Goal: Task Accomplishment & Management: Manage account settings

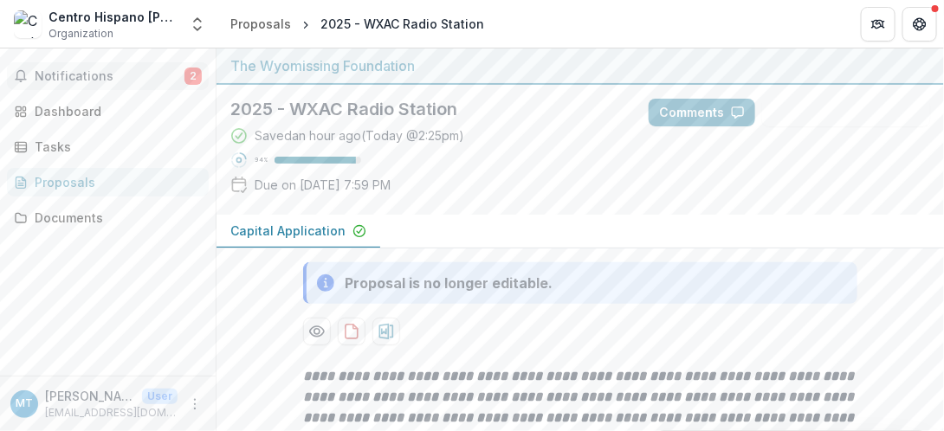
click at [91, 69] on span "Notifications" at bounding box center [110, 76] width 150 height 15
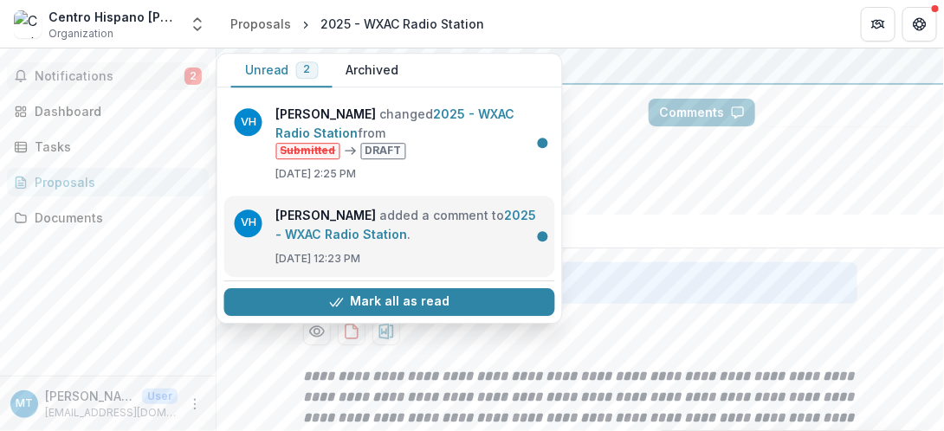
click at [323, 226] on link "2025 - WXAC Radio Station" at bounding box center [406, 225] width 261 height 34
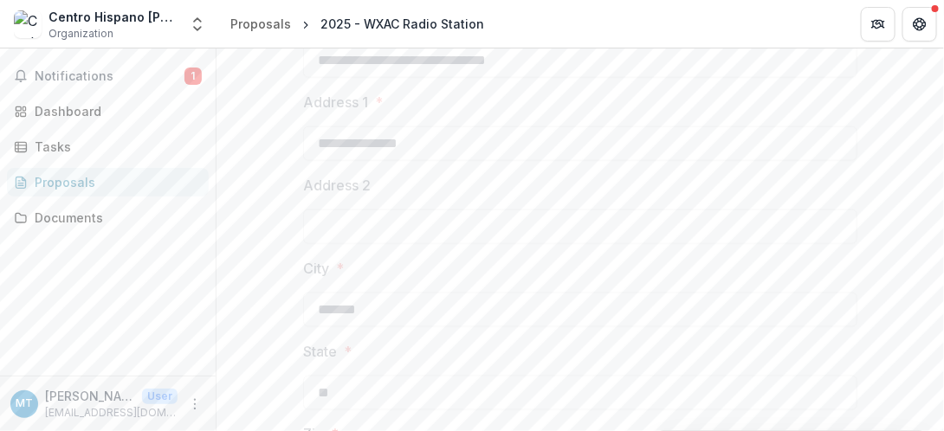
scroll to position [537, 0]
click at [68, 75] on span "Notifications" at bounding box center [110, 76] width 150 height 15
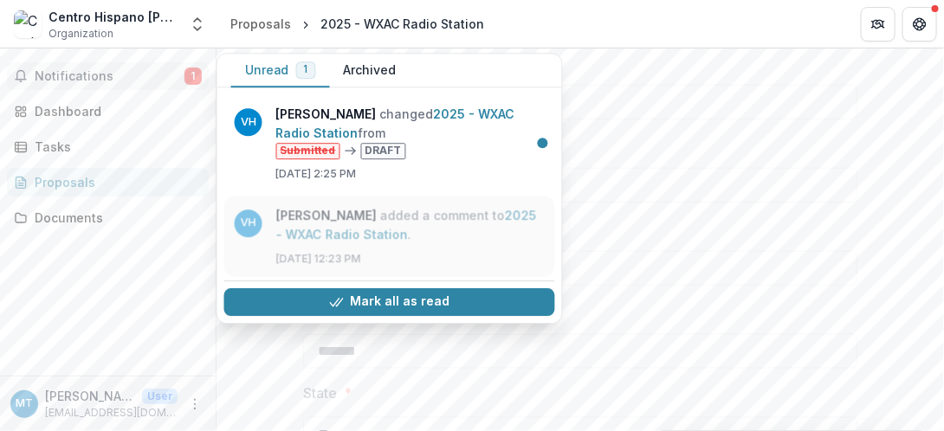
click at [326, 216] on link "2025 - WXAC Radio Station" at bounding box center [406, 225] width 261 height 34
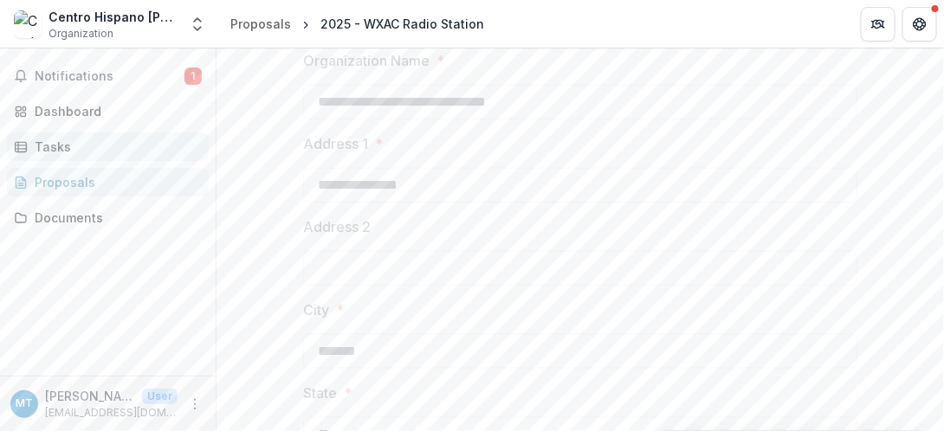
click at [52, 145] on div "Tasks" at bounding box center [115, 147] width 160 height 18
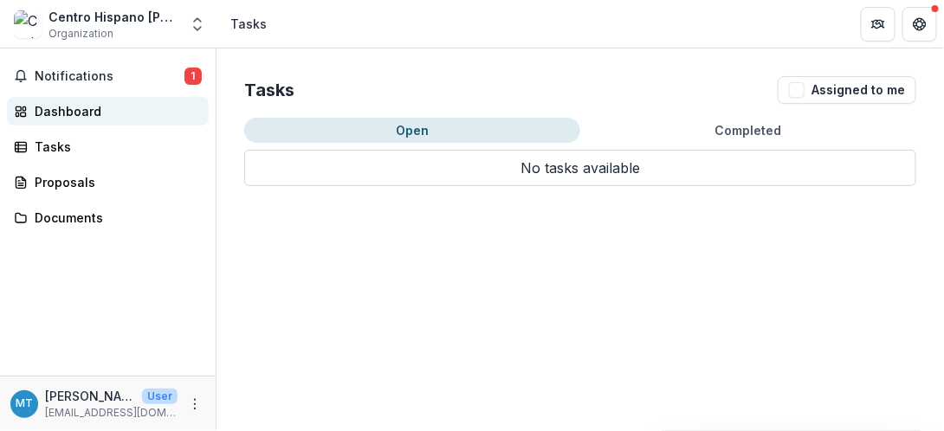
click at [57, 106] on div "Dashboard" at bounding box center [115, 111] width 160 height 18
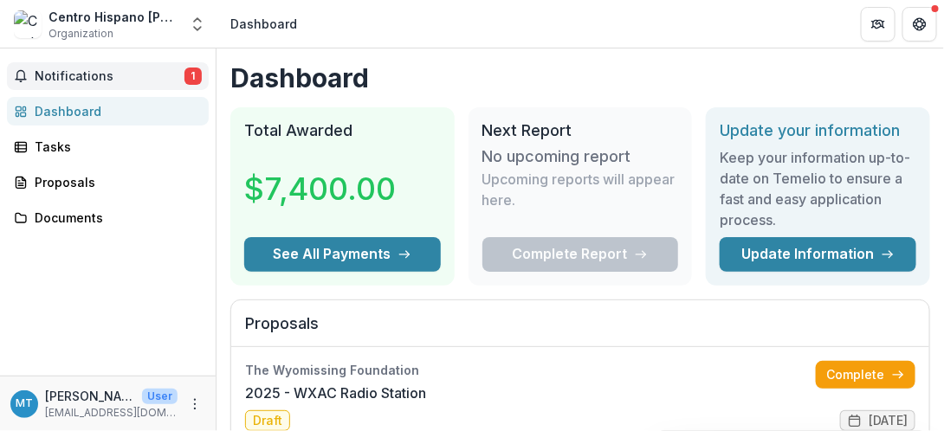
click at [73, 74] on span "Notifications" at bounding box center [110, 76] width 150 height 15
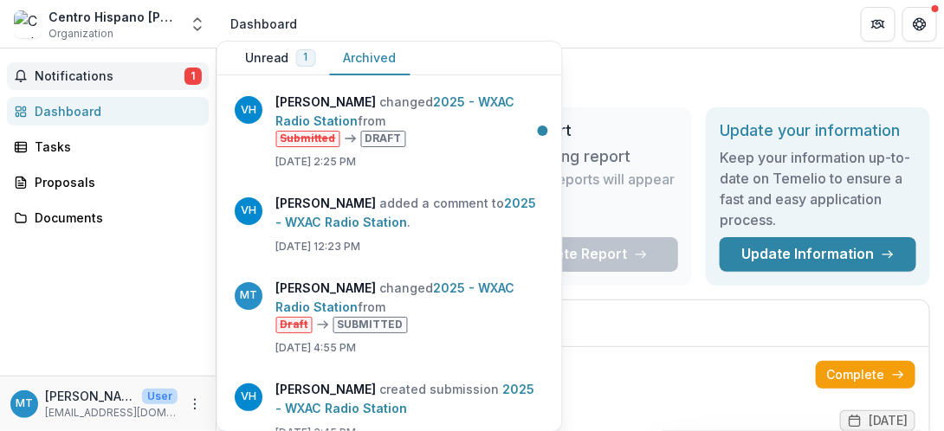
click at [358, 61] on button "Archived" at bounding box center [370, 59] width 81 height 34
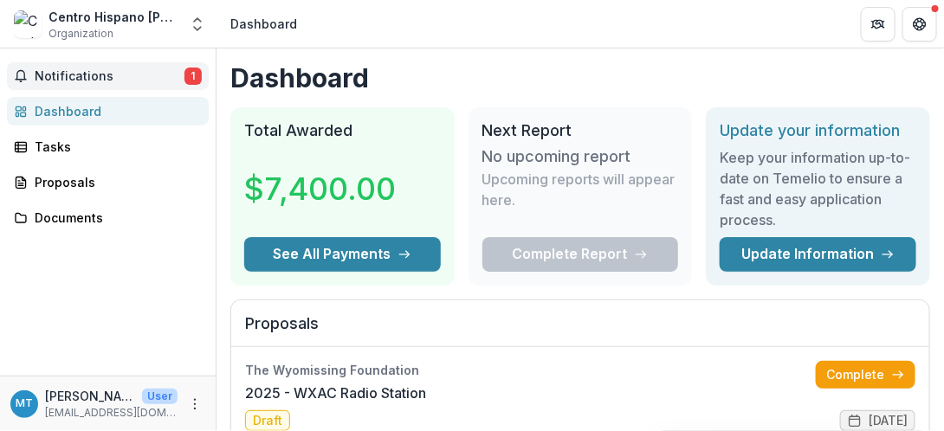
click at [687, 86] on h1 "Dashboard" at bounding box center [580, 77] width 700 height 31
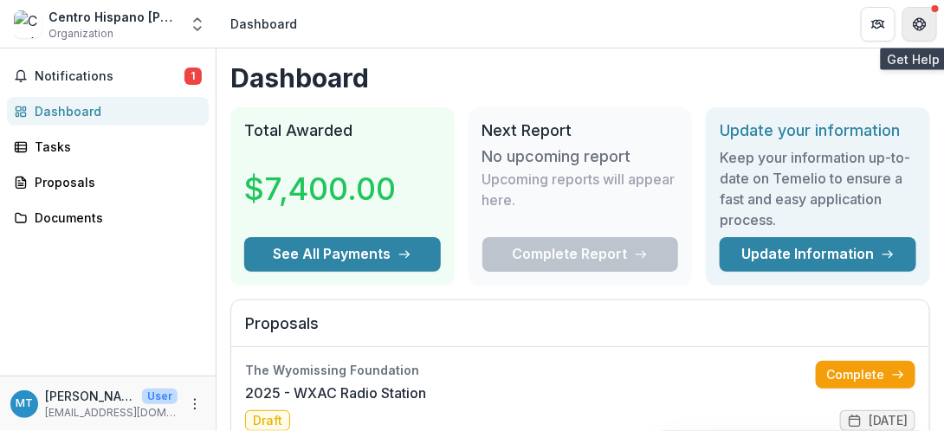
click at [922, 24] on icon "Get Help" at bounding box center [923, 24] width 3 height 4
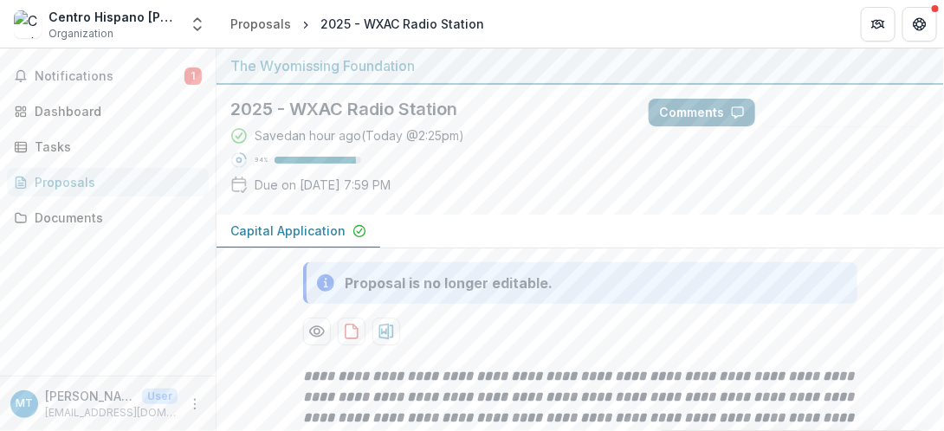
click at [678, 111] on button "Comments" at bounding box center [701, 113] width 106 height 28
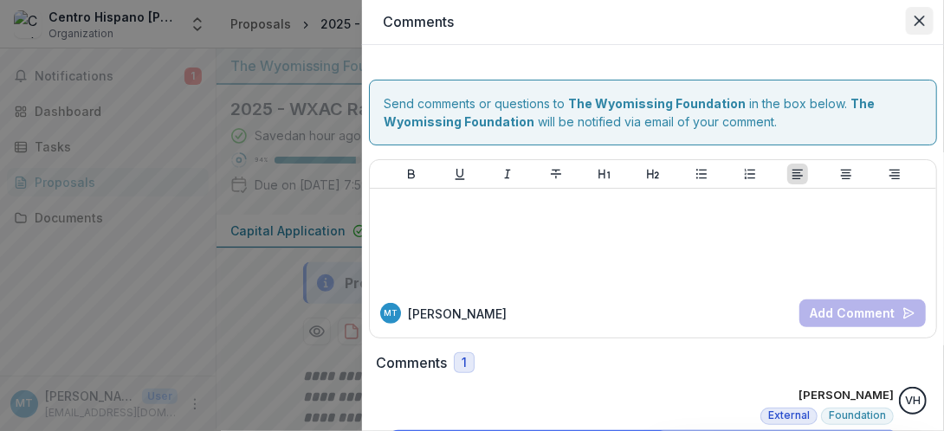
click at [924, 13] on button "Close" at bounding box center [920, 21] width 28 height 28
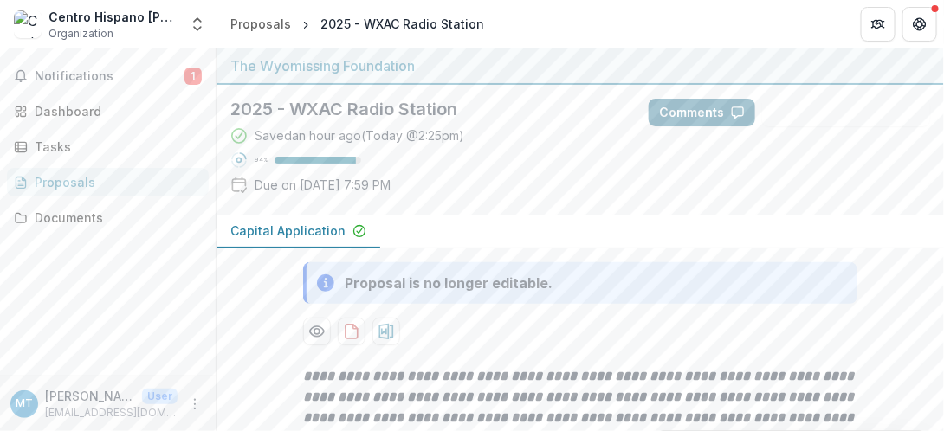
click at [707, 102] on button "Comments" at bounding box center [701, 113] width 106 height 28
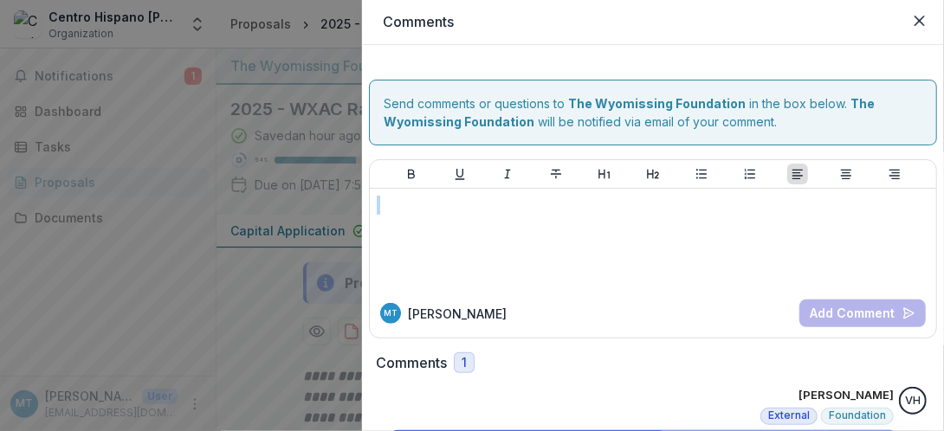
drag, startPoint x: 938, startPoint y: 127, endPoint x: 942, endPoint y: 214, distance: 86.7
click at [942, 214] on div "**********" at bounding box center [653, 238] width 582 height 386
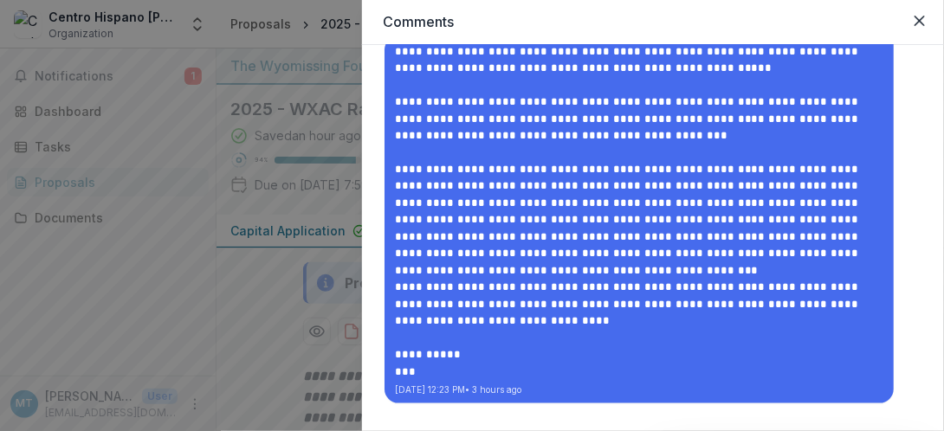
scroll to position [395, 0]
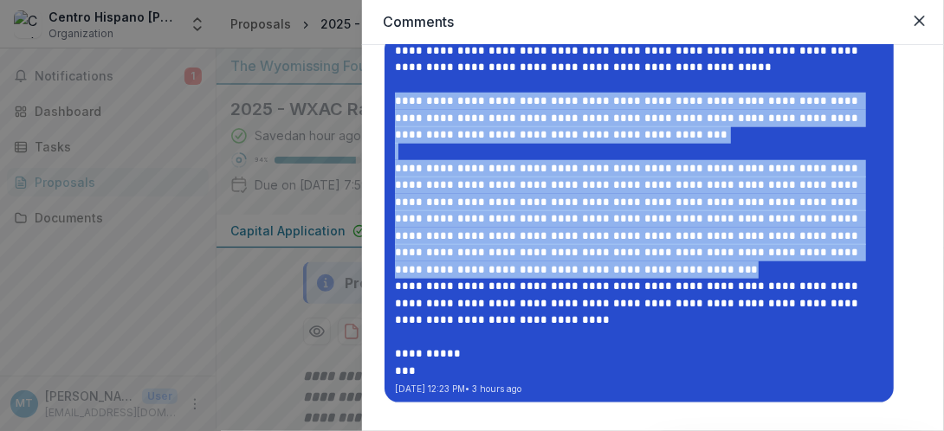
drag, startPoint x: 390, startPoint y: 97, endPoint x: 770, endPoint y: 248, distance: 408.0
click at [770, 248] on div "**********" at bounding box center [639, 210] width 488 height 337
copy div "**********"
